Goal: Check status: Check status

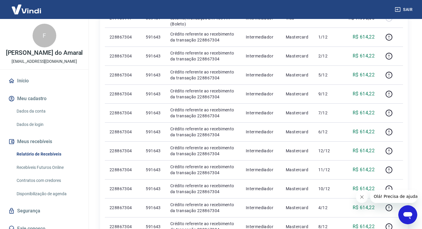
scroll to position [356, 0]
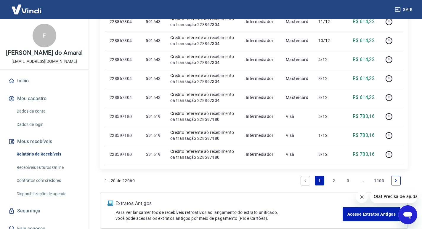
click at [332, 180] on link "2" at bounding box center [333, 180] width 9 height 9
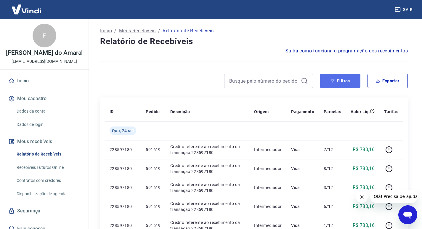
click at [348, 82] on button "Filtros" at bounding box center [340, 81] width 40 height 14
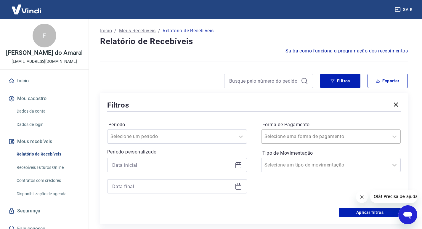
click at [358, 137] on div at bounding box center [326, 136] width 122 height 8
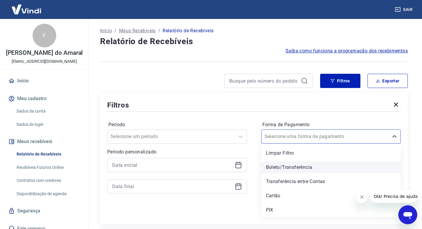
click at [271, 167] on div "Boleto/Transferência" at bounding box center [331, 168] width 140 height 12
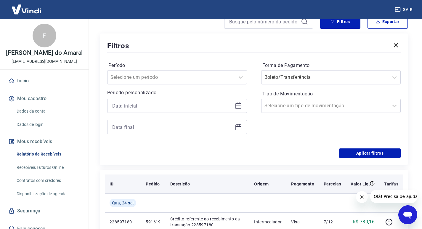
scroll to position [89, 0]
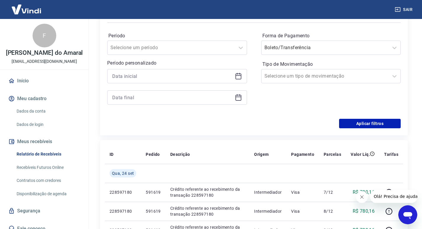
click at [238, 75] on icon at bounding box center [238, 76] width 7 height 7
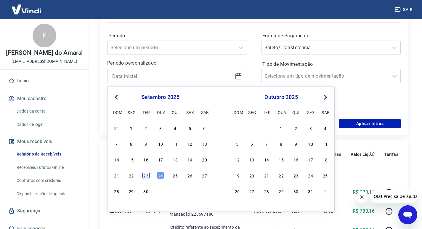
click at [146, 174] on div "23" at bounding box center [146, 175] width 7 height 7
type input "23/09/2025"
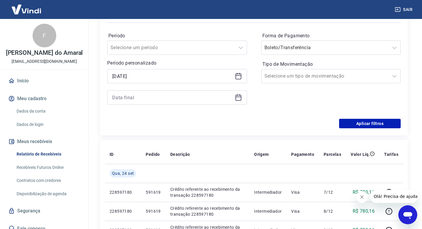
click at [240, 97] on icon at bounding box center [239, 97] width 6 height 1
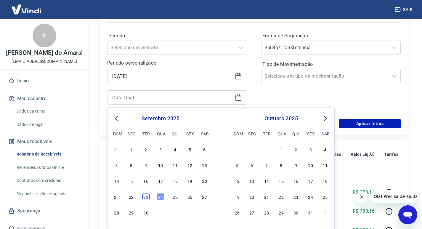
click at [148, 196] on div "23" at bounding box center [146, 196] width 7 height 7
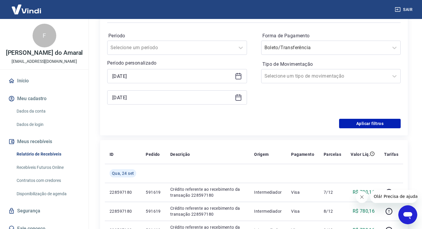
type input "23/09/2025"
click at [389, 123] on button "Aplicar filtros" at bounding box center [370, 123] width 62 height 9
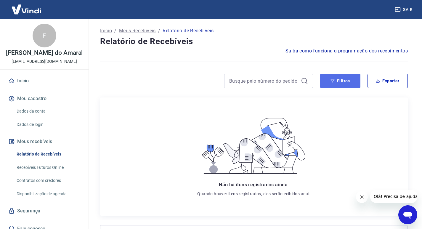
click at [334, 81] on icon "button" at bounding box center [333, 81] width 4 height 4
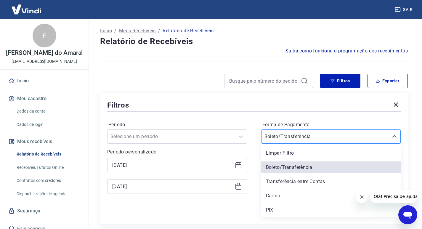
click at [324, 138] on div at bounding box center [326, 136] width 122 height 8
click at [269, 207] on div "PIX" at bounding box center [331, 210] width 140 height 12
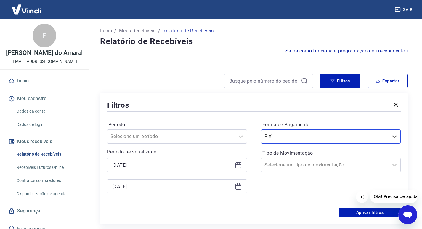
click at [360, 194] on button "Fechar mensagem da empresa" at bounding box center [362, 197] width 12 height 12
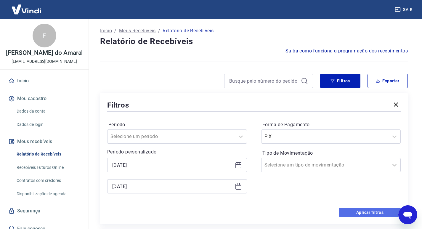
click at [349, 208] on button "Aplicar filtros" at bounding box center [370, 212] width 62 height 9
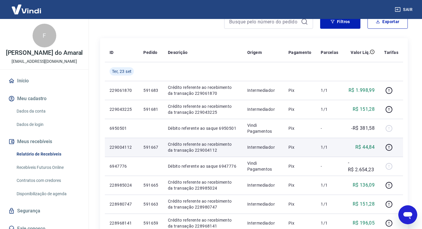
scroll to position [30, 0]
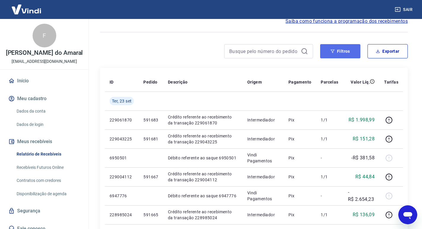
click at [341, 49] on button "Filtros" at bounding box center [340, 51] width 40 height 14
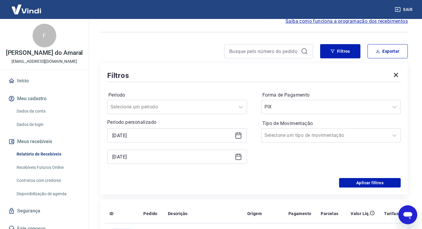
click at [245, 135] on div "23/09/2025" at bounding box center [177, 135] width 140 height 14
click at [241, 135] on icon at bounding box center [239, 135] width 6 height 1
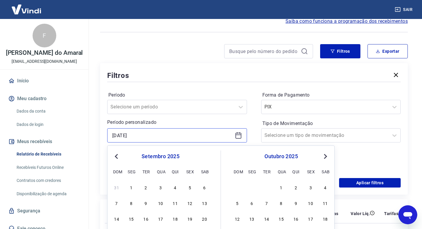
scroll to position [89, 0]
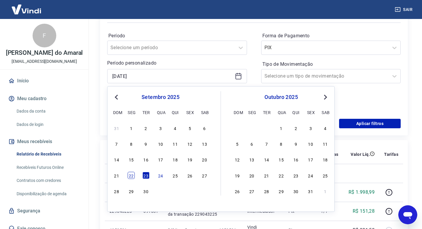
click at [131, 176] on div "22" at bounding box center [131, 175] width 7 height 7
type input "22/09/2025"
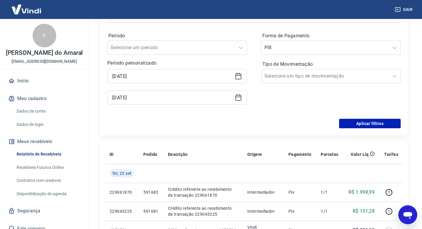
click at [238, 96] on icon at bounding box center [238, 97] width 7 height 7
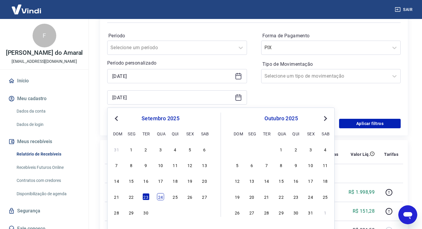
click at [158, 198] on div "24" at bounding box center [160, 196] width 7 height 7
type input "24/09/2025"
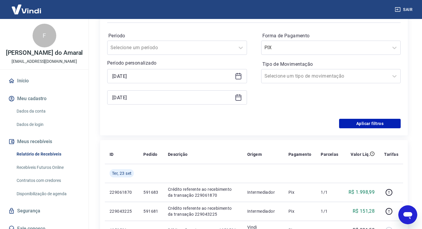
click at [360, 117] on div "Período Selecione um período Período personalizado Selected date: segunda-feira…" at bounding box center [254, 71] width 294 height 95
click at [361, 122] on button "Aplicar filtros" at bounding box center [370, 123] width 62 height 9
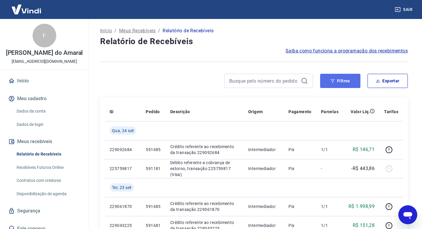
click at [349, 83] on button "Filtros" at bounding box center [340, 81] width 40 height 14
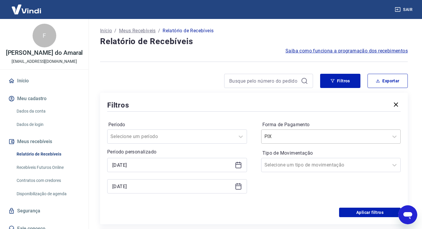
click at [305, 140] on input "Forma de Pagamento" at bounding box center [295, 136] width 60 height 7
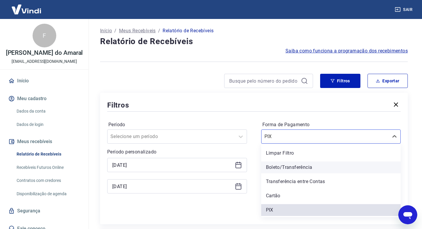
click at [282, 169] on div "Boleto/Transferência" at bounding box center [331, 168] width 140 height 12
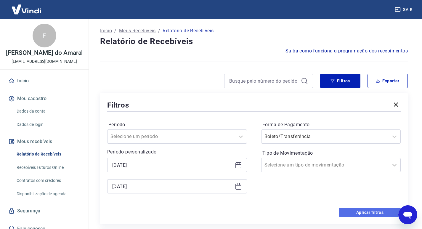
click at [360, 213] on button "Aplicar filtros" at bounding box center [370, 212] width 62 height 9
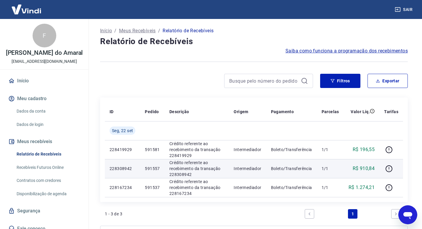
scroll to position [66, 0]
